Goal: Task Accomplishment & Management: Manage account settings

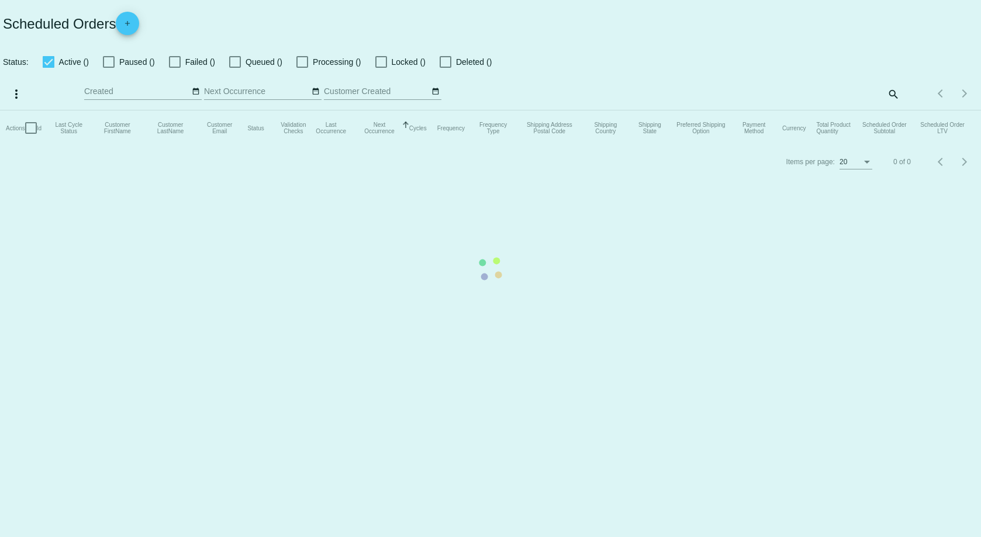
checkbox input "false"
click at [893, 110] on mat-table "Actions Id Last Cycle Status Customer FirstName Customer LastName Customer Emai…" at bounding box center [490, 127] width 981 height 35
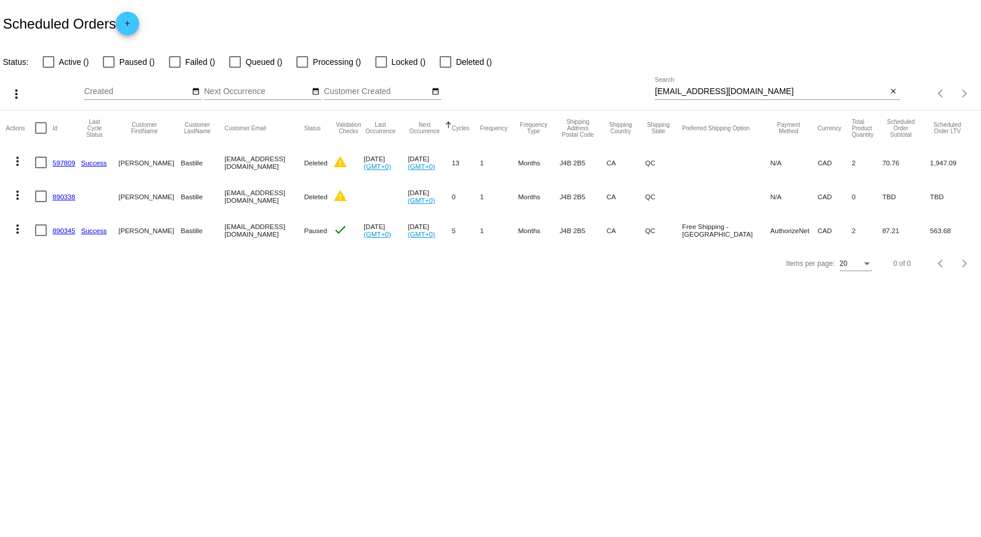
click at [893, 89] on mat-icon "close" at bounding box center [893, 91] width 8 height 9
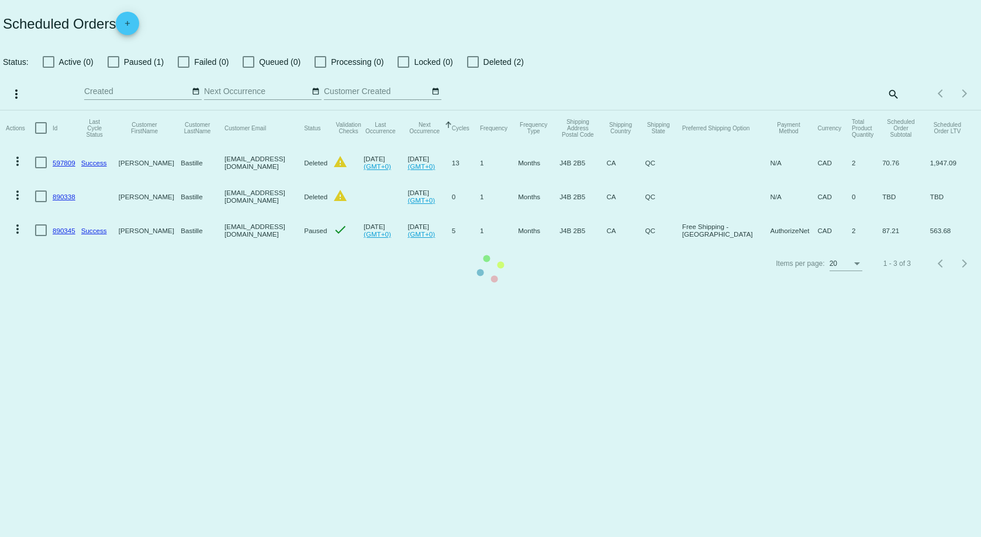
click at [889, 110] on mat-table "Actions Id Last Cycle Status Customer FirstName Customer LastName Customer Emai…" at bounding box center [490, 178] width 981 height 137
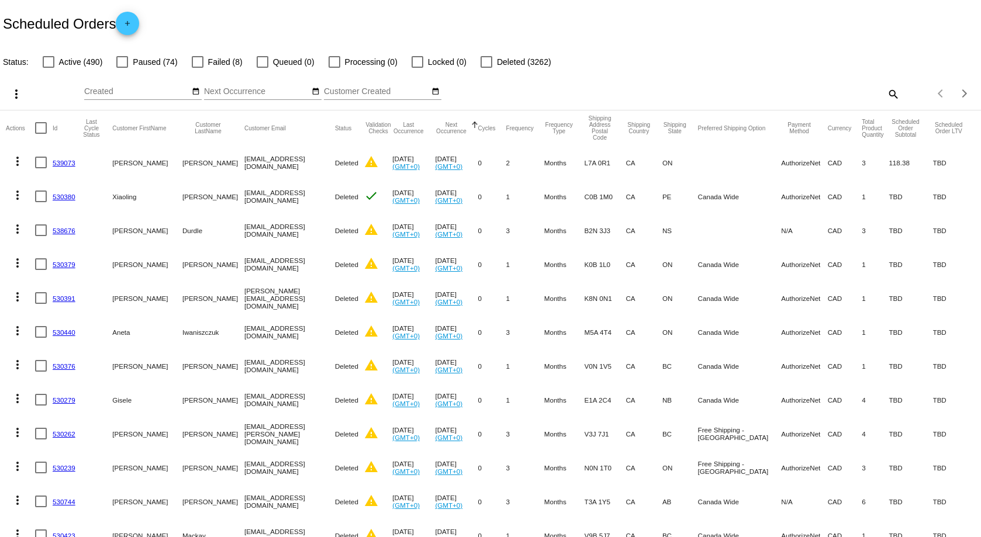
click at [885, 92] on mat-icon "search" at bounding box center [892, 94] width 14 height 18
click at [837, 92] on input "Search" at bounding box center [777, 91] width 244 height 9
paste input "857986"
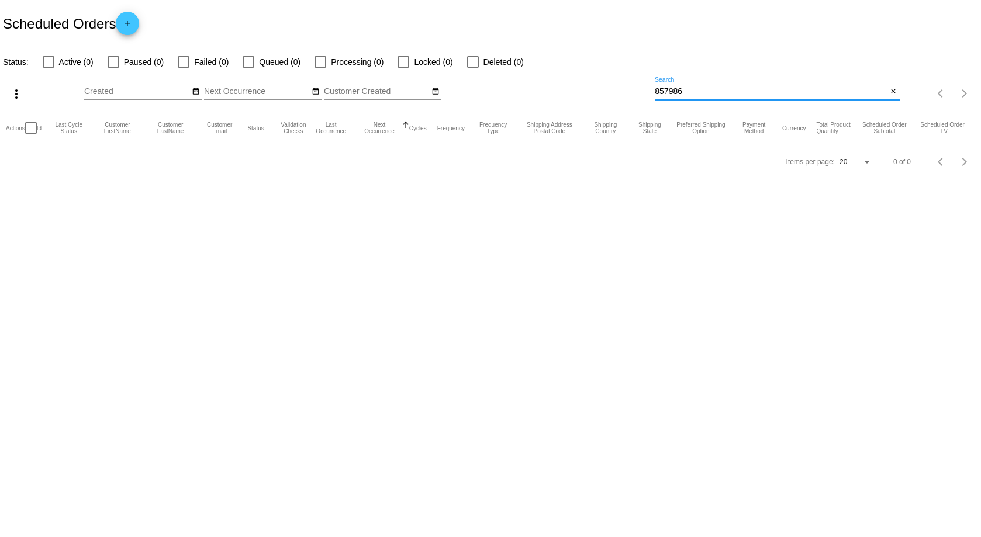
type input "857986"
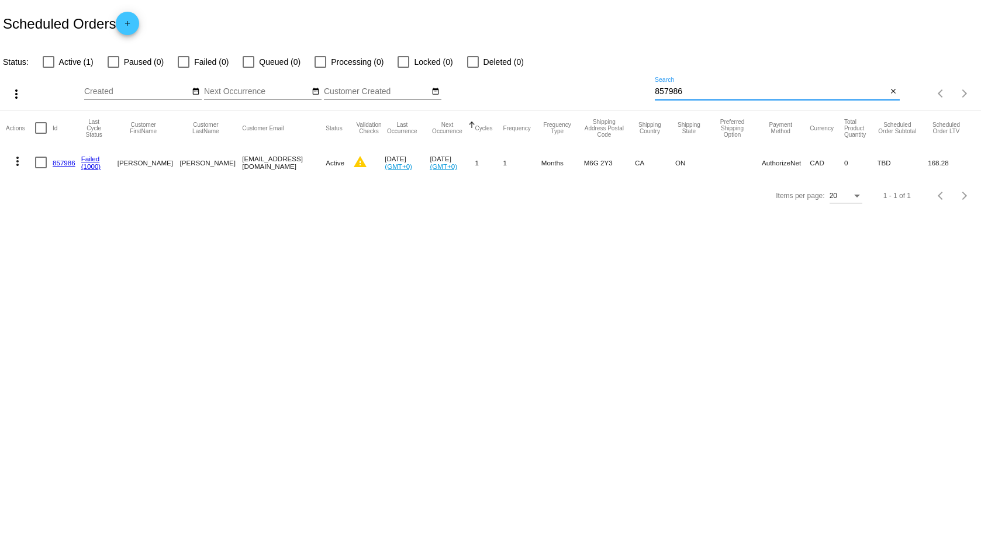
click at [63, 160] on link "857986" at bounding box center [64, 163] width 23 height 8
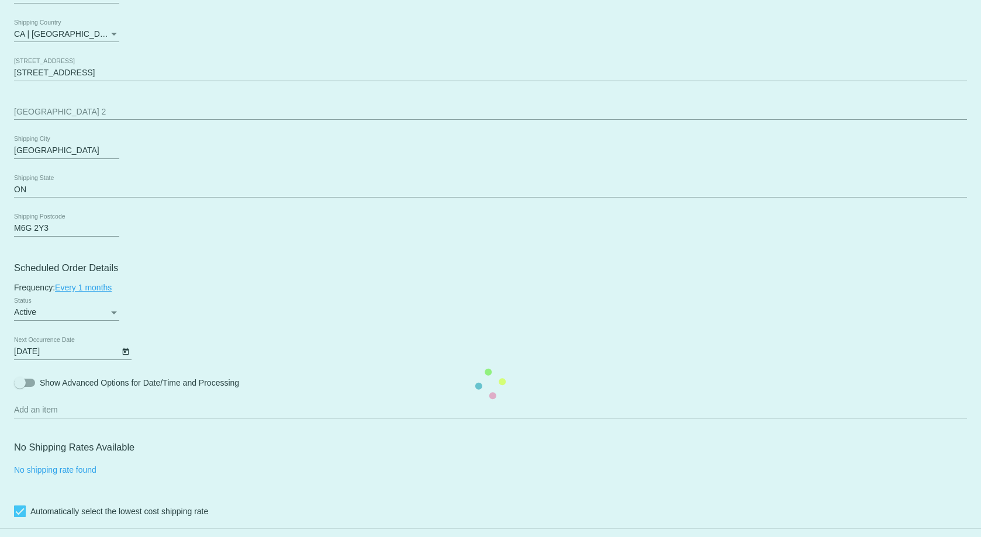
scroll to position [175, 0]
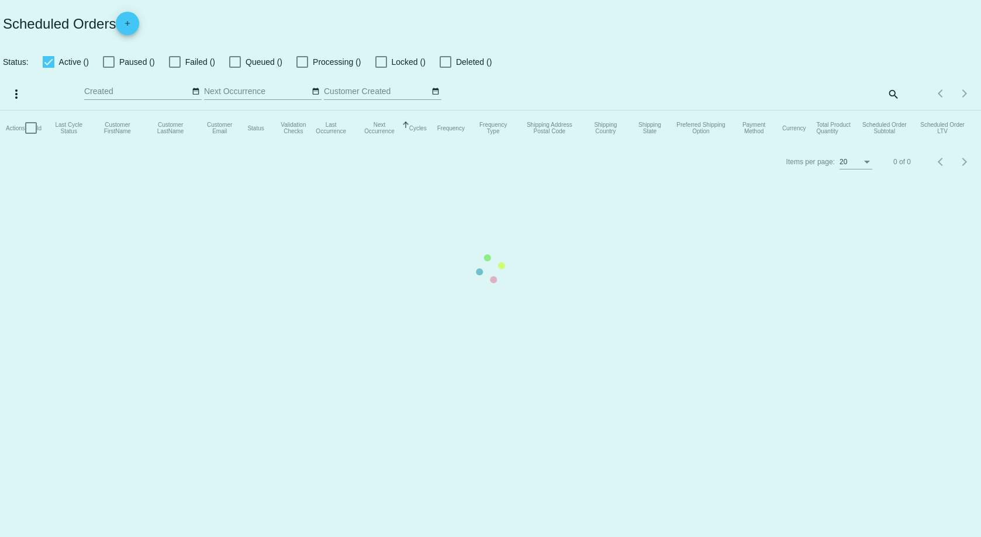
checkbox input "false"
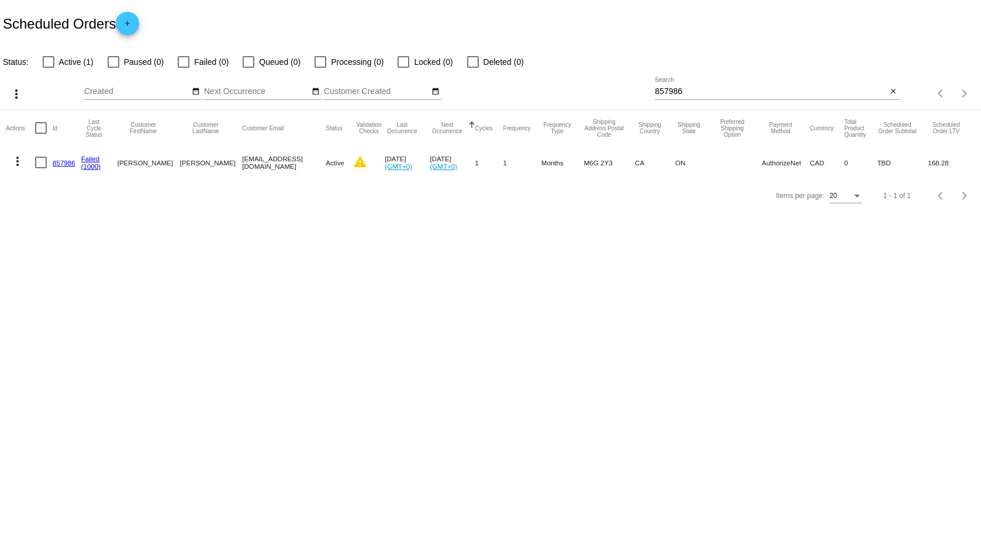
click at [17, 163] on mat-icon "more_vert" at bounding box center [18, 161] width 14 height 14
click at [67, 299] on button "delete Delete" at bounding box center [64, 302] width 116 height 28
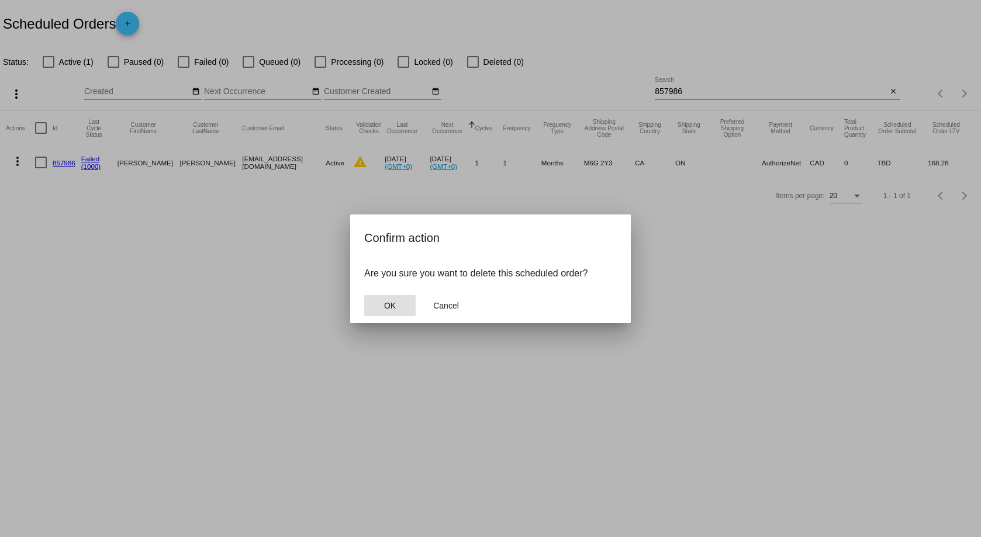
click at [392, 303] on span "OK" at bounding box center [390, 305] width 12 height 9
